Goal: Task Accomplishment & Management: Complete application form

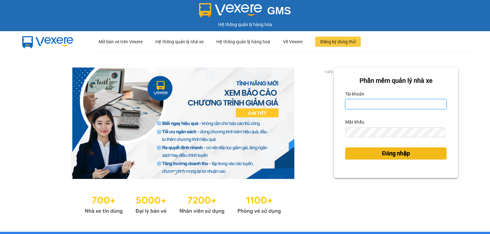
type input "ngoc.taithang"
click at [399, 153] on span "Đăng nhập" at bounding box center [396, 153] width 28 height 9
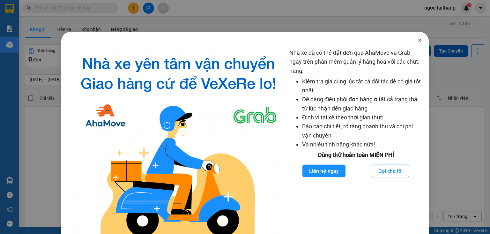
click at [417, 43] on icon "close" at bounding box center [419, 40] width 5 height 5
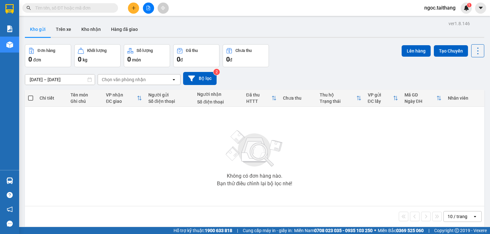
click at [135, 10] on icon "plus" at bounding box center [133, 8] width 4 height 4
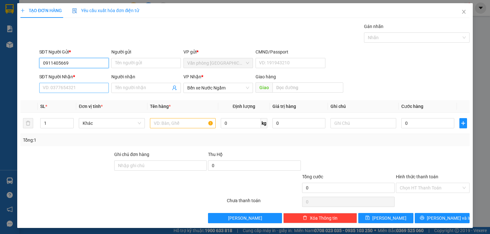
type input "0911405669"
click at [57, 86] on input "SĐT Người Nhận *" at bounding box center [74, 88] width 70 height 10
drag, startPoint x: 70, startPoint y: 62, endPoint x: 33, endPoint y: 67, distance: 37.0
click at [33, 67] on div "SĐT Người Gửi * 0911405669 0911405669 Người gửi Tên người gửi VP gửi * Văn phòn…" at bounding box center [245, 59] width 450 height 22
click at [49, 88] on input "SĐT Người Nhận *" at bounding box center [74, 88] width 70 height 10
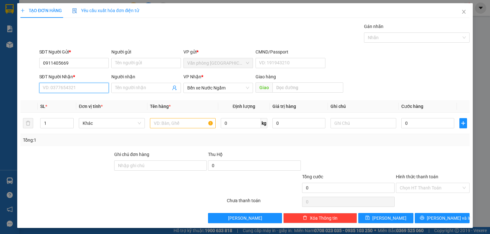
paste input "0911405669"
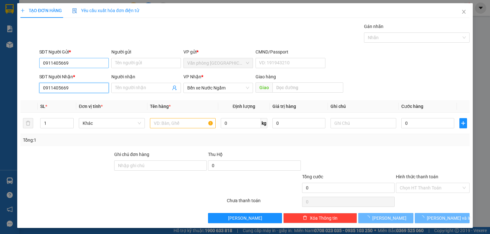
type input "0911405669"
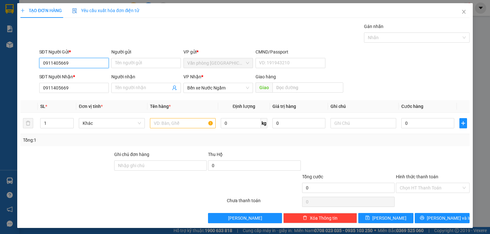
drag, startPoint x: 74, startPoint y: 63, endPoint x: 38, endPoint y: 64, distance: 36.0
click at [38, 64] on div "SĐT Người Gửi * 0911405669 0911405669" at bounding box center [74, 59] width 72 height 22
click at [61, 71] on div "0968655686 - Thịnh" at bounding box center [73, 75] width 69 height 10
type input "0968655686"
type input "Thịnh"
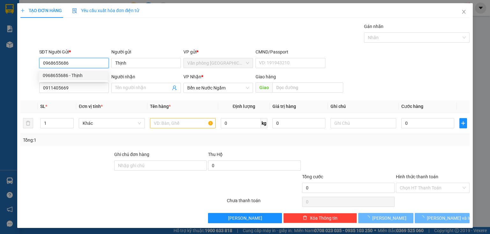
type input "600.000"
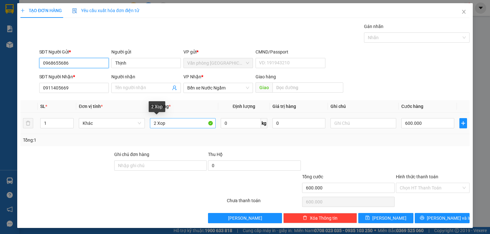
type input "0968655686"
drag, startPoint x: 176, startPoint y: 121, endPoint x: 149, endPoint y: 124, distance: 26.9
click at [150, 124] on input "2 Xop" at bounding box center [183, 123] width 66 height 10
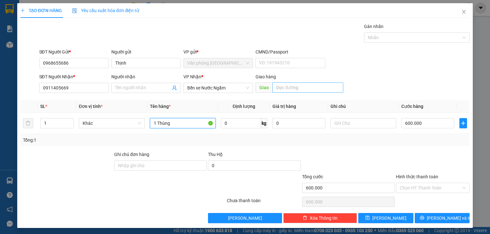
type input "1 Thùng"
click at [287, 85] on input "text" at bounding box center [307, 88] width 71 height 10
type input "[PERSON_NAME]"
click at [430, 127] on input "600.000" at bounding box center [427, 123] width 53 height 10
type input "2"
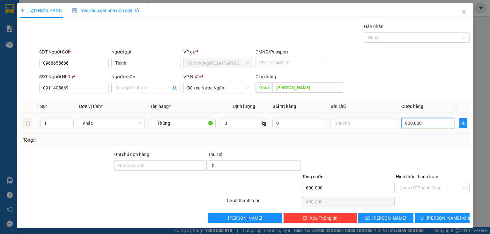
type input "2"
type input "20"
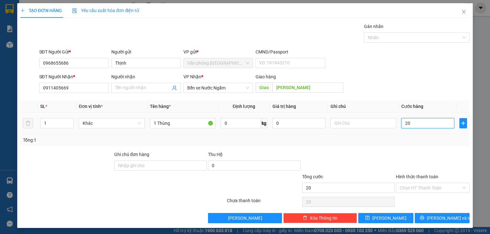
type input "200"
type input "200.000"
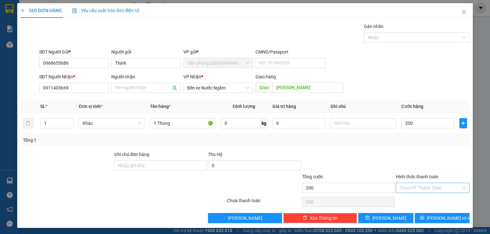
type input "200.000"
click at [441, 186] on input "Hình thức thanh toán" at bounding box center [431, 188] width 62 height 10
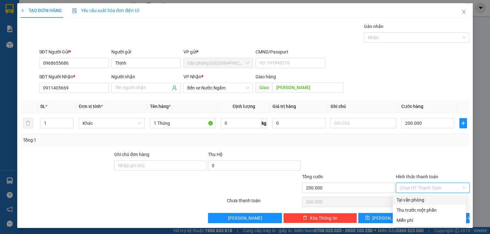
click at [416, 204] on div "Tại văn phòng" at bounding box center [429, 200] width 73 height 10
type input "0"
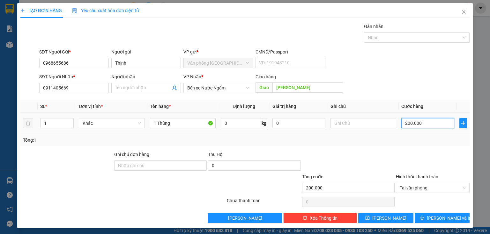
click at [426, 122] on input "200.000" at bounding box center [427, 123] width 53 height 10
type input "0"
click at [441, 193] on div "Tại văn phòng" at bounding box center [433, 188] width 74 height 10
type input "0"
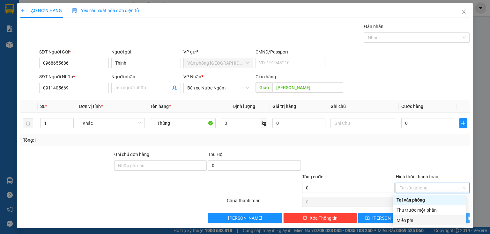
click at [418, 219] on div "Miễn phí" at bounding box center [429, 220] width 66 height 7
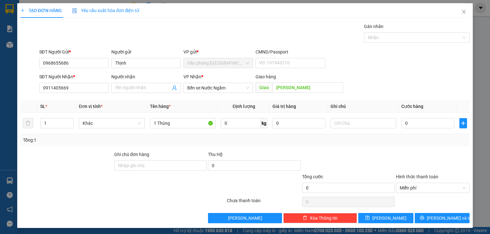
click at [419, 223] on div "TẠO ĐƠN HÀNG Yêu cầu xuất hóa đơn điện tử Transit Pickup Surcharge Ids Transit …" at bounding box center [244, 115] width 455 height 225
click at [420, 212] on div "Transit Pickup Surcharge Ids Transit Deliver Surcharge Ids Transit Deliver Surc…" at bounding box center [244, 123] width 449 height 201
click at [425, 222] on button "[PERSON_NAME] và In" at bounding box center [442, 218] width 55 height 10
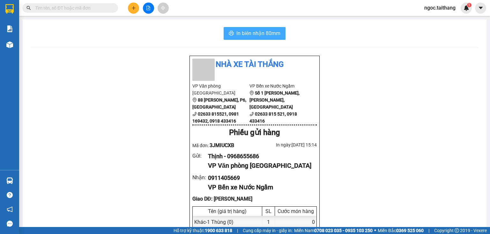
click at [243, 35] on span "In biên nhận 80mm" at bounding box center [258, 33] width 44 height 8
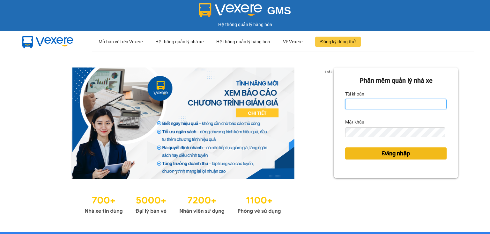
type input "ngoc.taithang"
click at [396, 157] on span "Đăng nhập" at bounding box center [396, 153] width 28 height 9
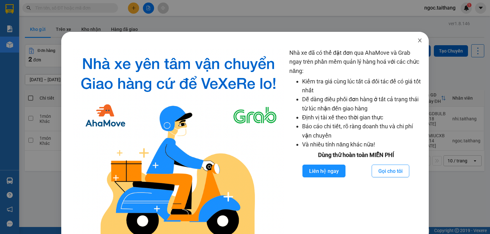
click at [420, 41] on span "Close" at bounding box center [420, 41] width 18 height 18
